Goal: Navigation & Orientation: Find specific page/section

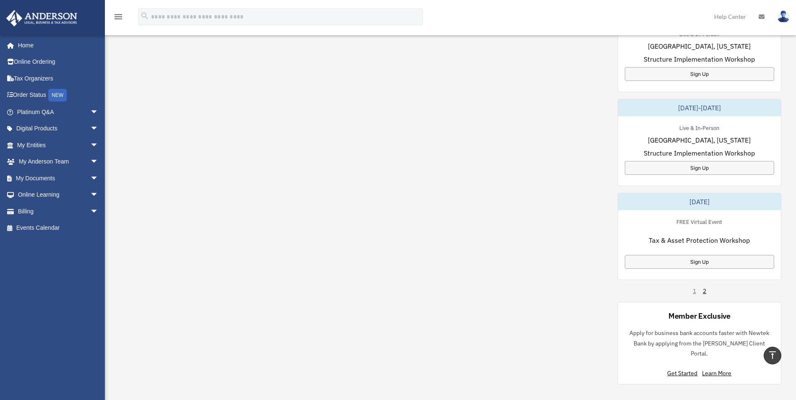
scroll to position [420, 0]
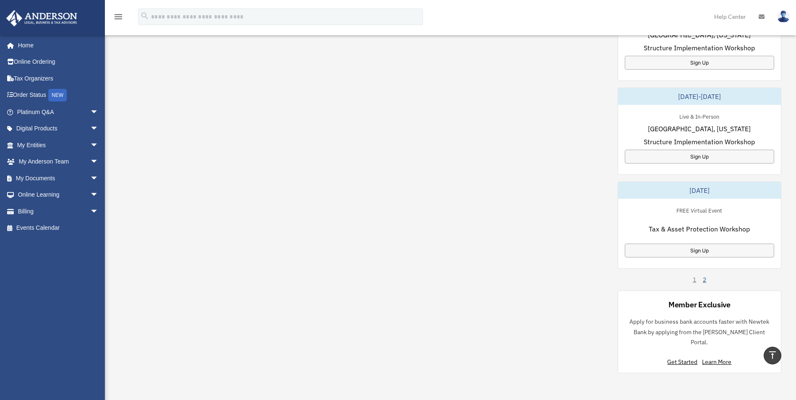
click at [704, 279] on link "2" at bounding box center [704, 280] width 3 height 8
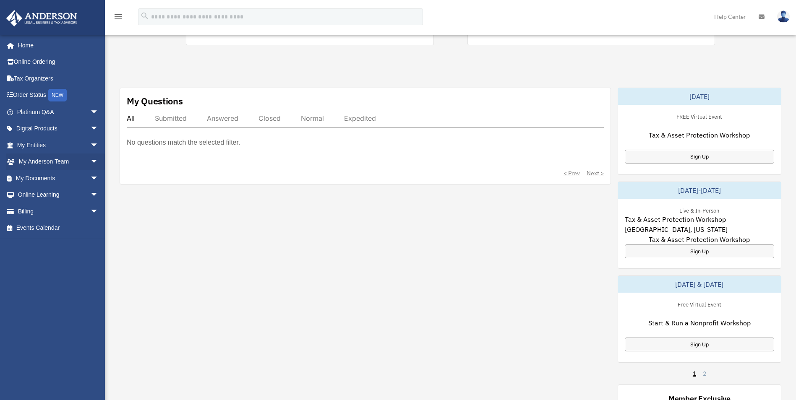
scroll to position [126, 0]
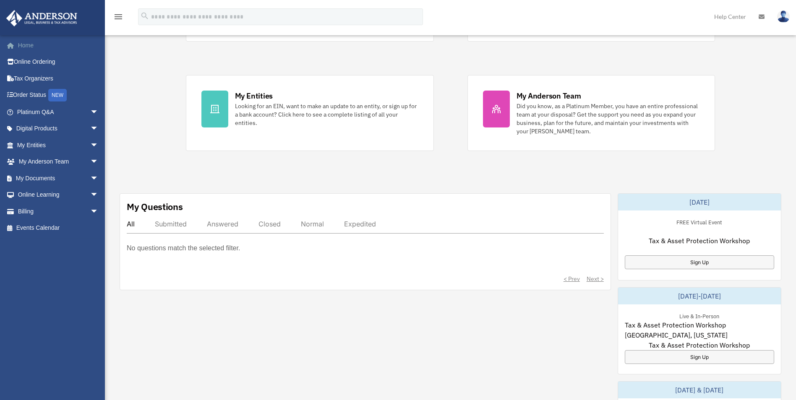
click at [29, 43] on link "Home" at bounding box center [58, 45] width 105 height 17
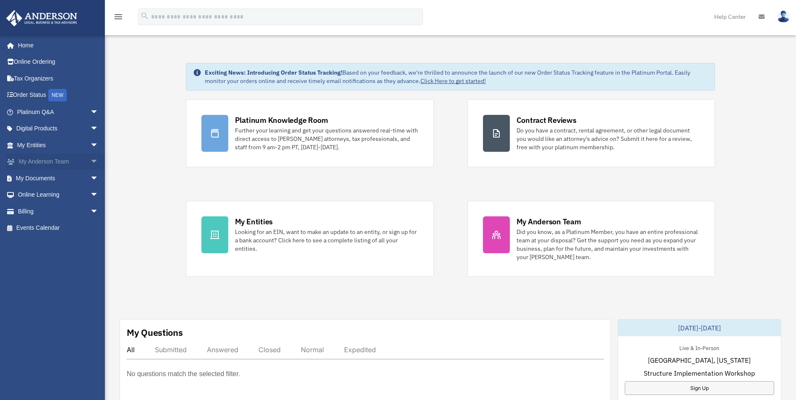
click at [45, 163] on link "My Anderson Team arrow_drop_down" at bounding box center [58, 162] width 105 height 17
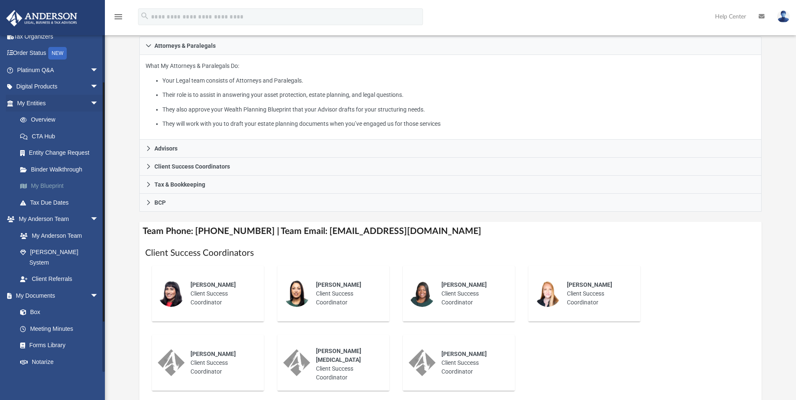
scroll to position [126, 0]
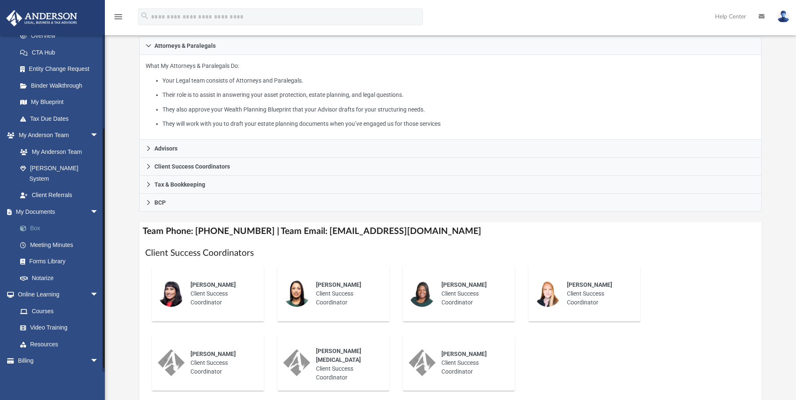
click at [38, 220] on link "Box" at bounding box center [61, 228] width 99 height 17
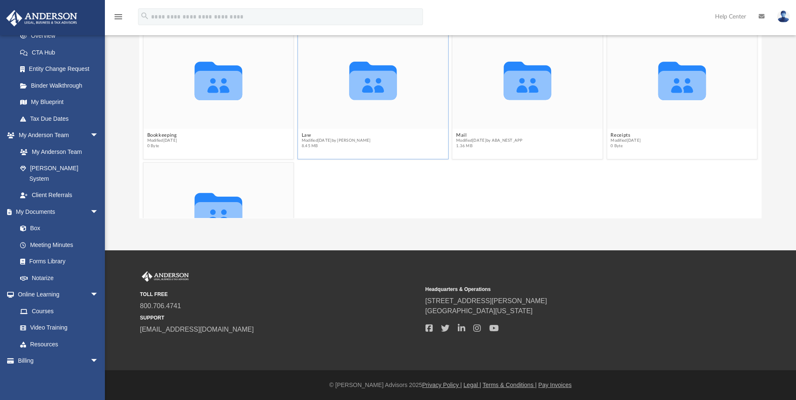
click at [361, 96] on icon "grid" at bounding box center [372, 85] width 47 height 29
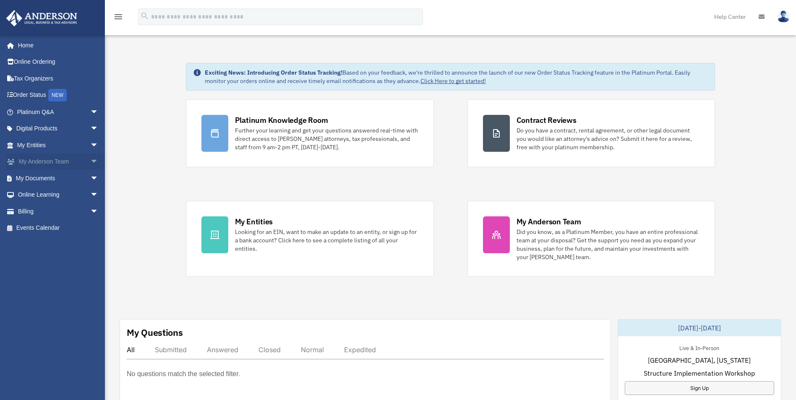
click at [55, 158] on link "My Anderson Team arrow_drop_down" at bounding box center [58, 162] width 105 height 17
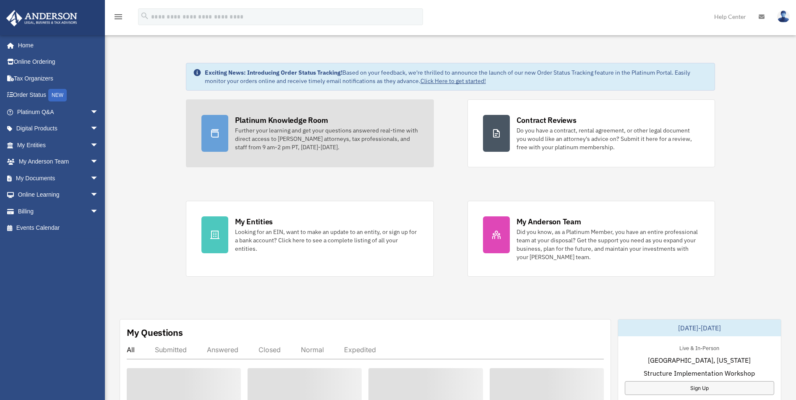
click at [265, 117] on div "Platinum Knowledge Room" at bounding box center [281, 120] width 93 height 10
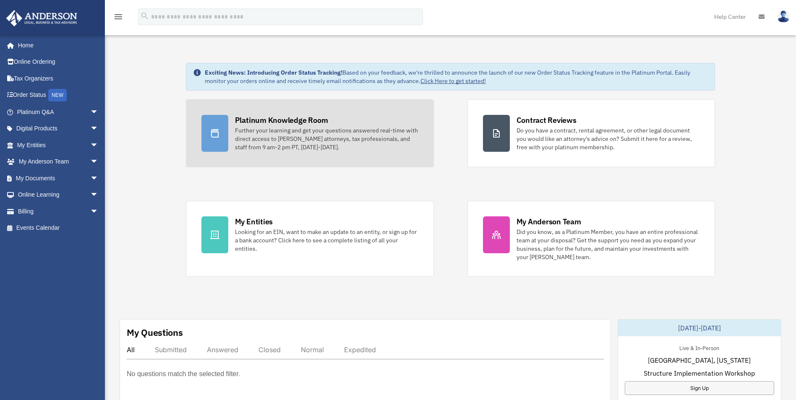
click at [212, 133] on icon at bounding box center [215, 133] width 10 height 10
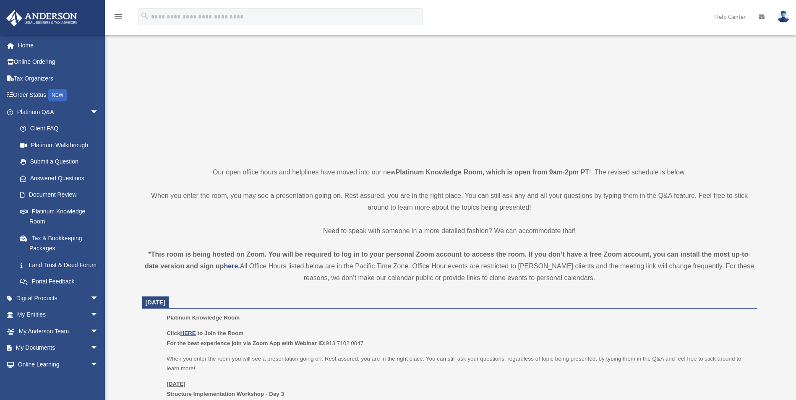
scroll to position [163, 0]
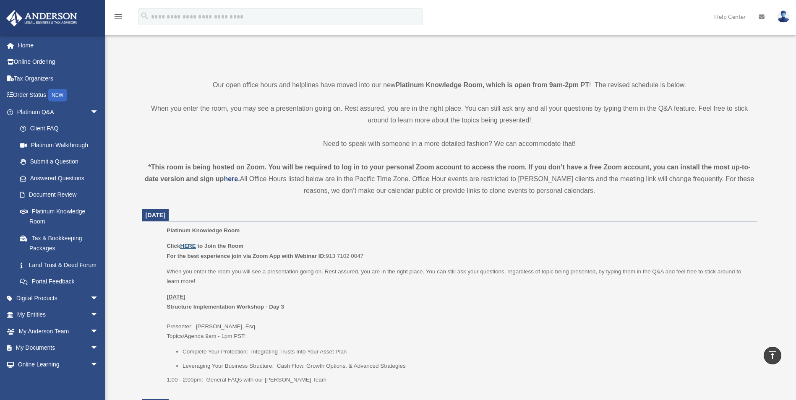
click at [189, 244] on u "HERE" at bounding box center [188, 246] width 16 height 6
click at [191, 247] on u "HERE" at bounding box center [188, 246] width 16 height 6
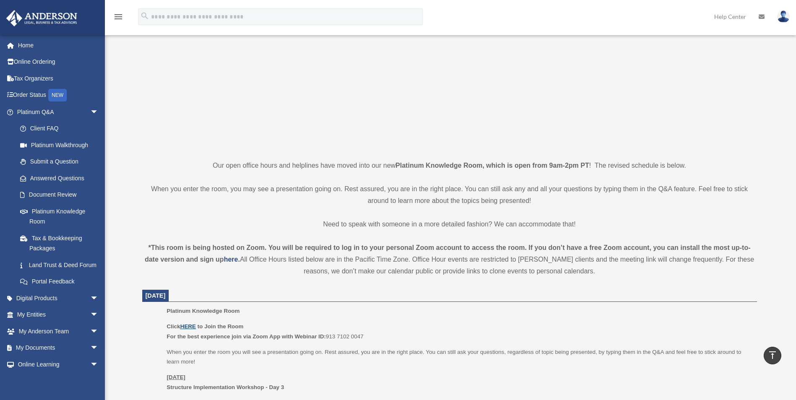
scroll to position [0, 0]
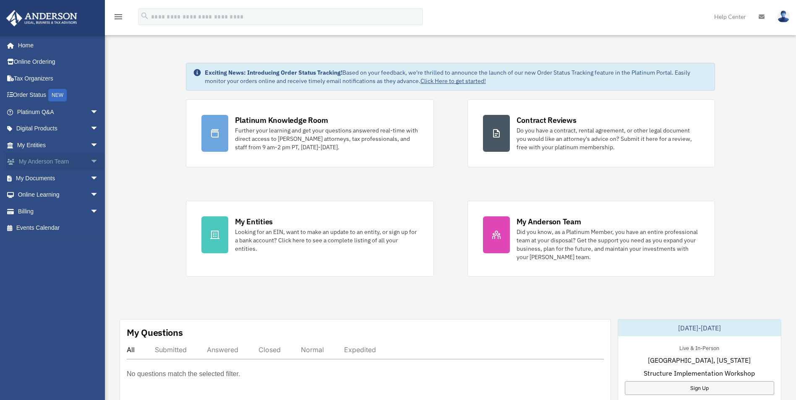
click at [42, 160] on link "My Anderson Team arrow_drop_down" at bounding box center [58, 162] width 105 height 17
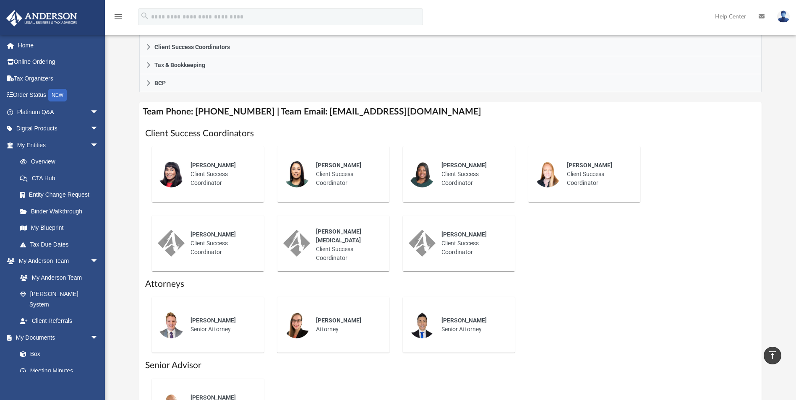
scroll to position [294, 0]
